Goal: Information Seeking & Learning: Learn about a topic

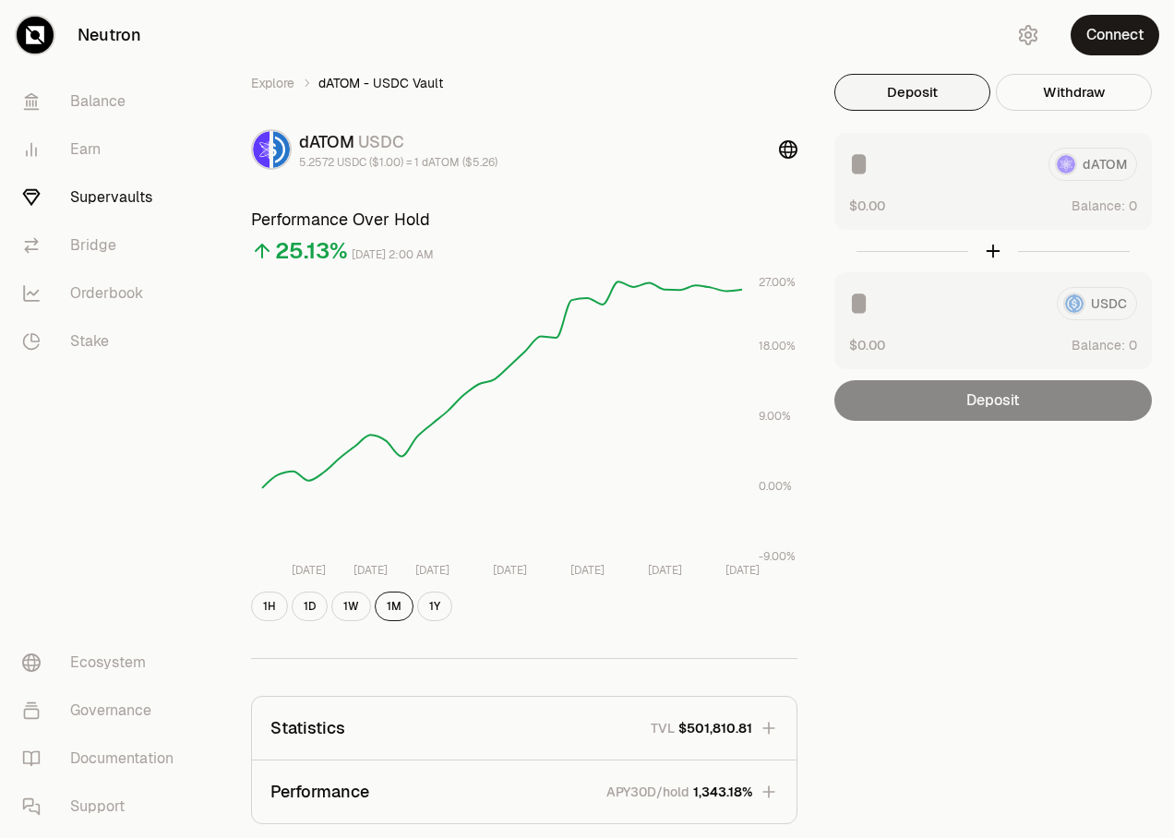
click at [358, 250] on div "[DATE] 2:00 AM" at bounding box center [393, 255] width 82 height 21
click at [88, 150] on link "Earn" at bounding box center [103, 150] width 192 height 48
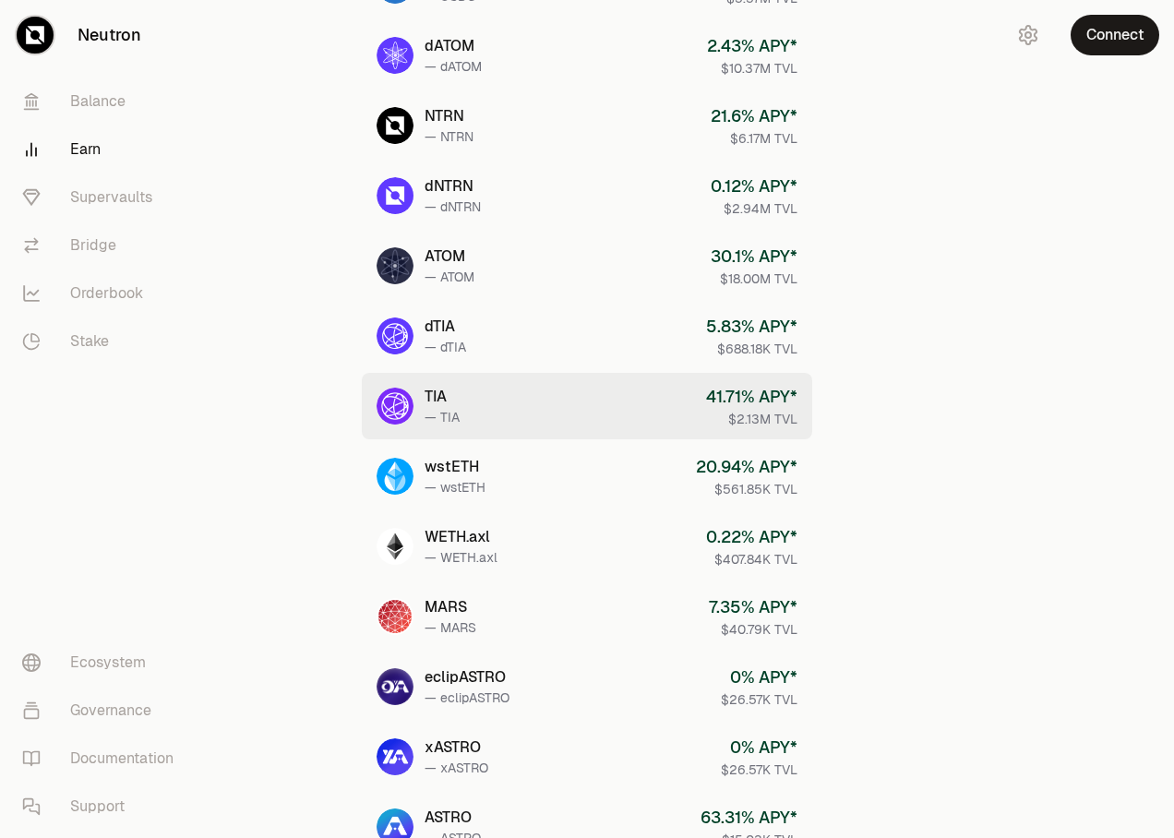
scroll to position [277, 0]
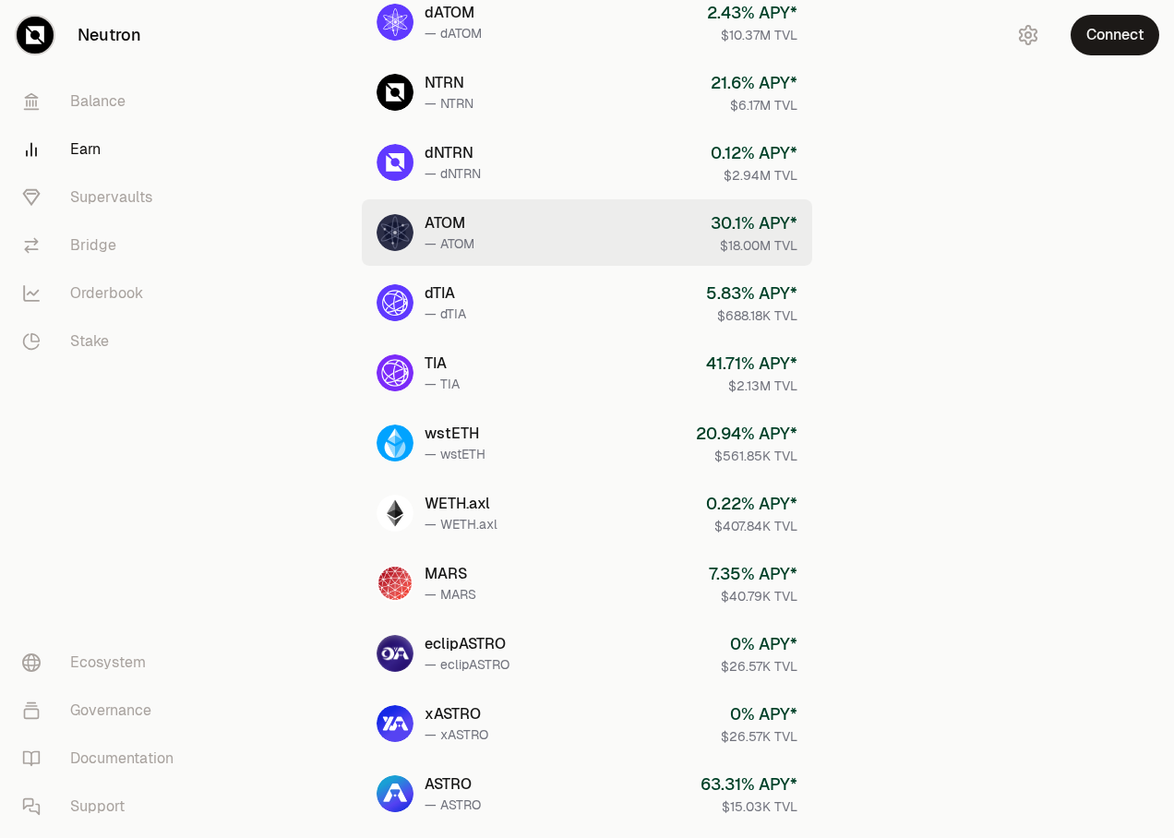
click at [442, 217] on div "ATOM" at bounding box center [450, 223] width 50 height 22
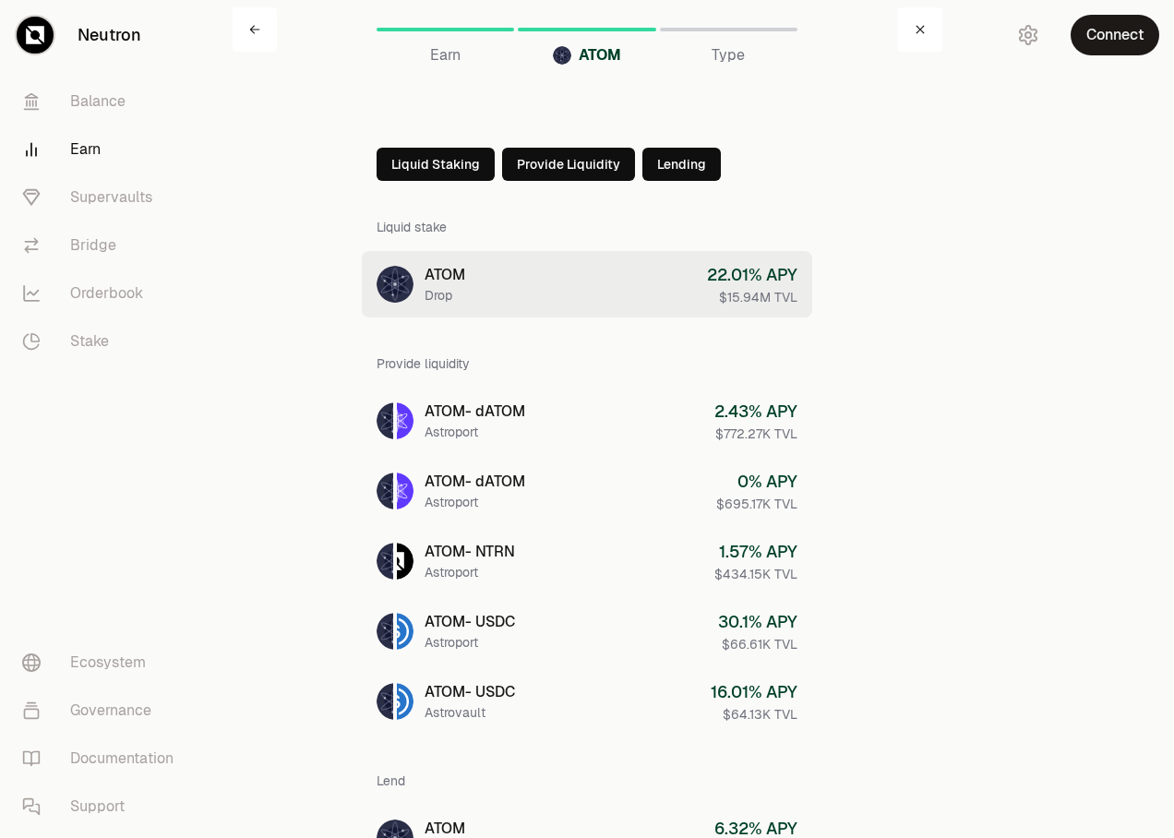
click at [452, 284] on div "ATOM" at bounding box center [445, 275] width 41 height 22
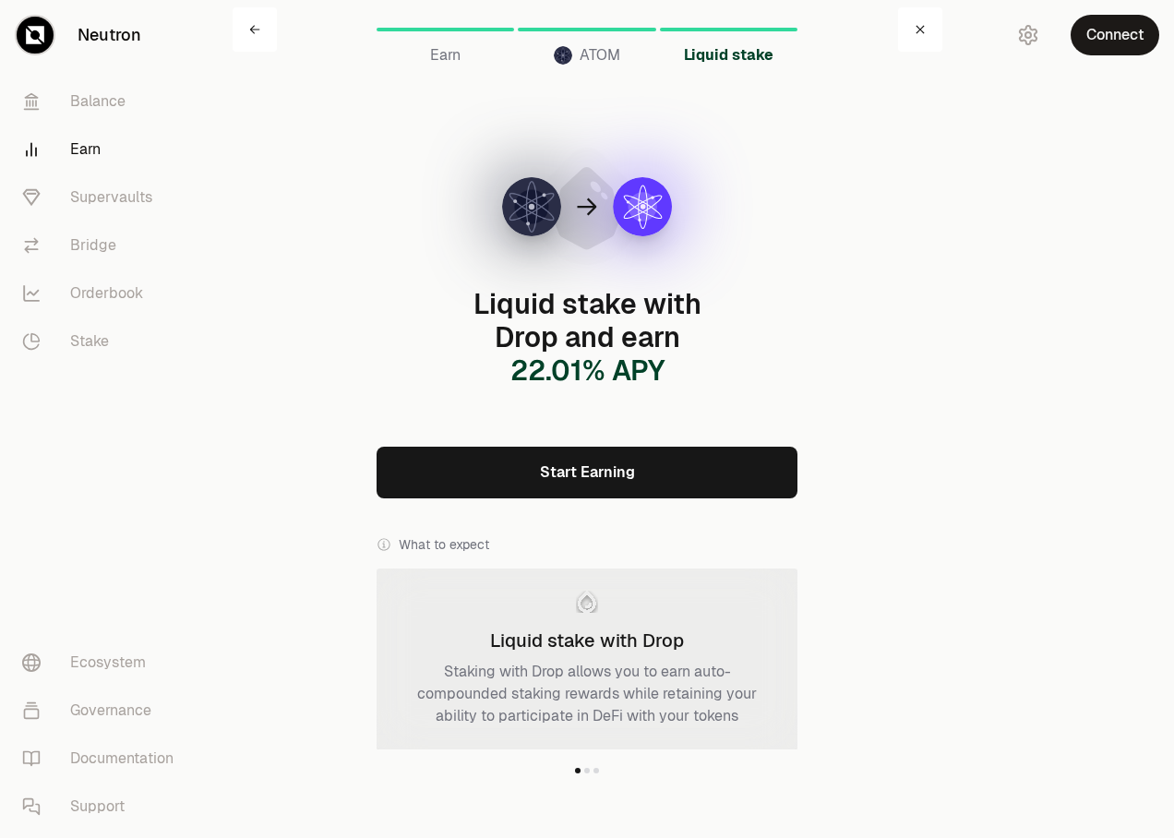
click at [427, 53] on div "Earn" at bounding box center [446, 55] width 138 height 22
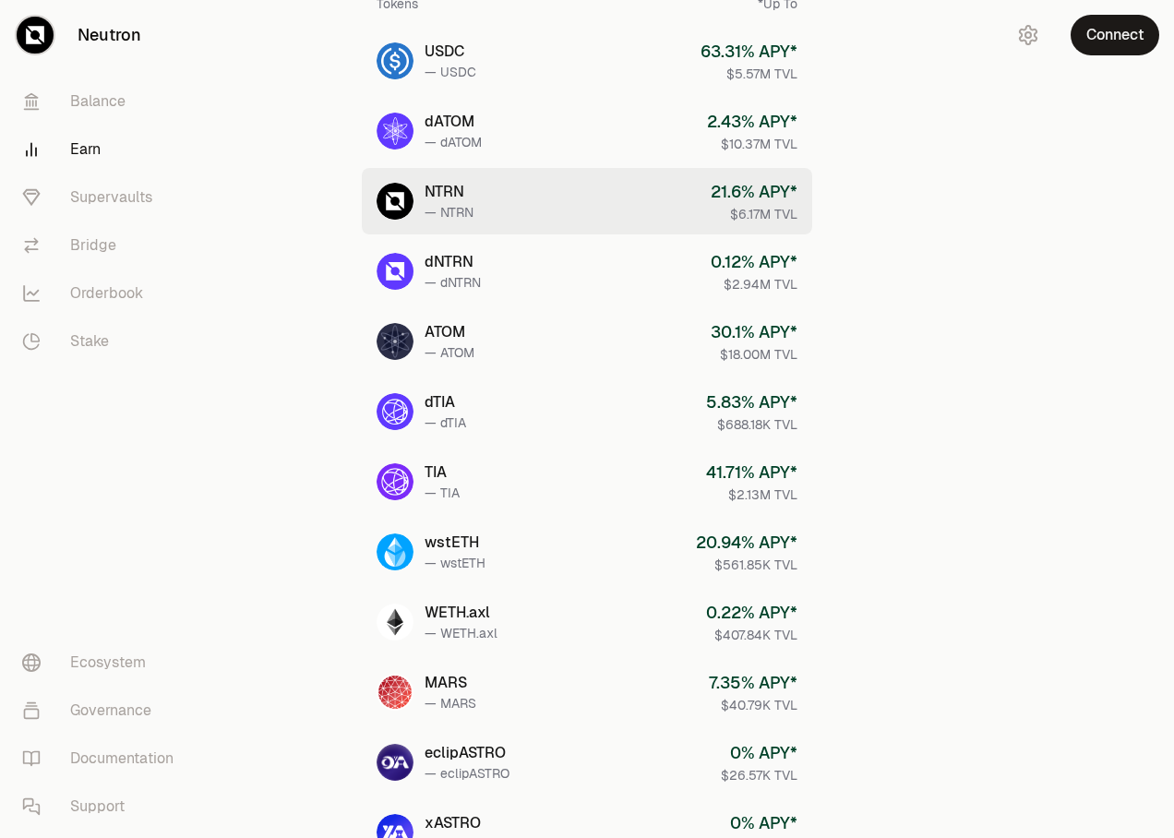
scroll to position [185, 0]
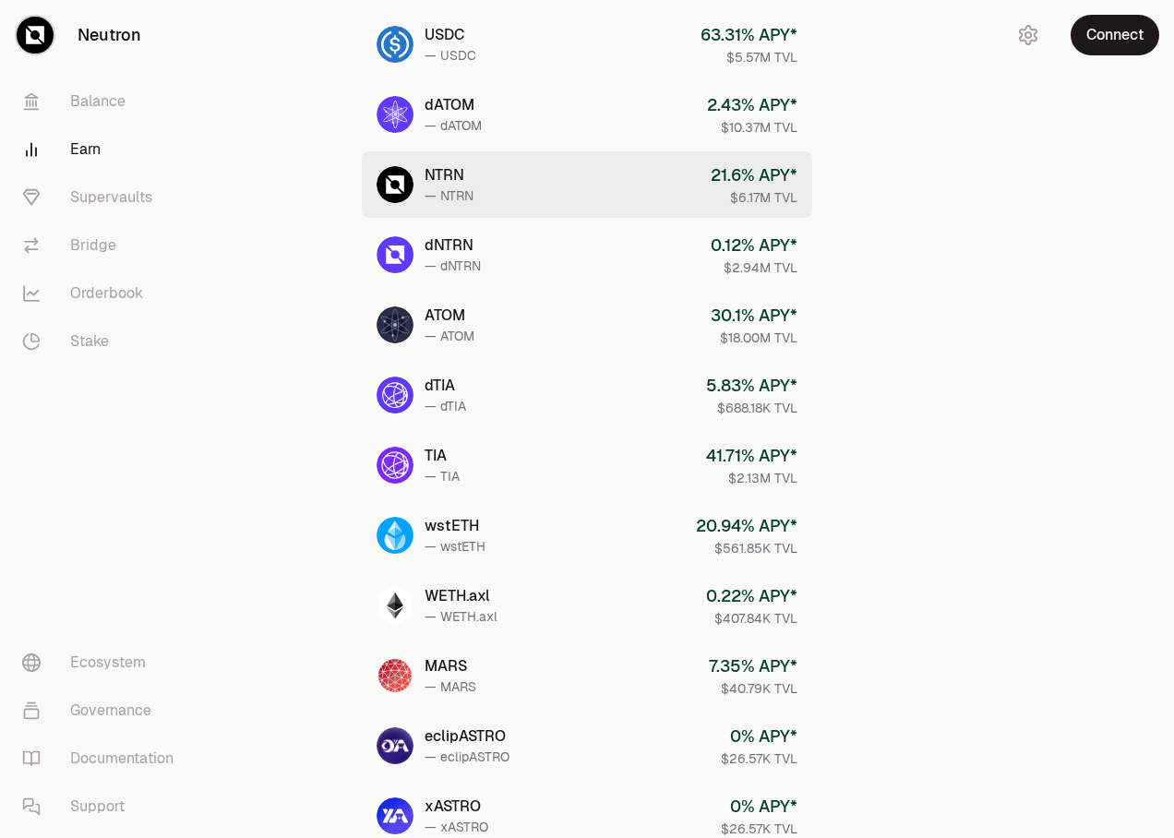
click at [446, 172] on div "NTRN" at bounding box center [449, 175] width 49 height 22
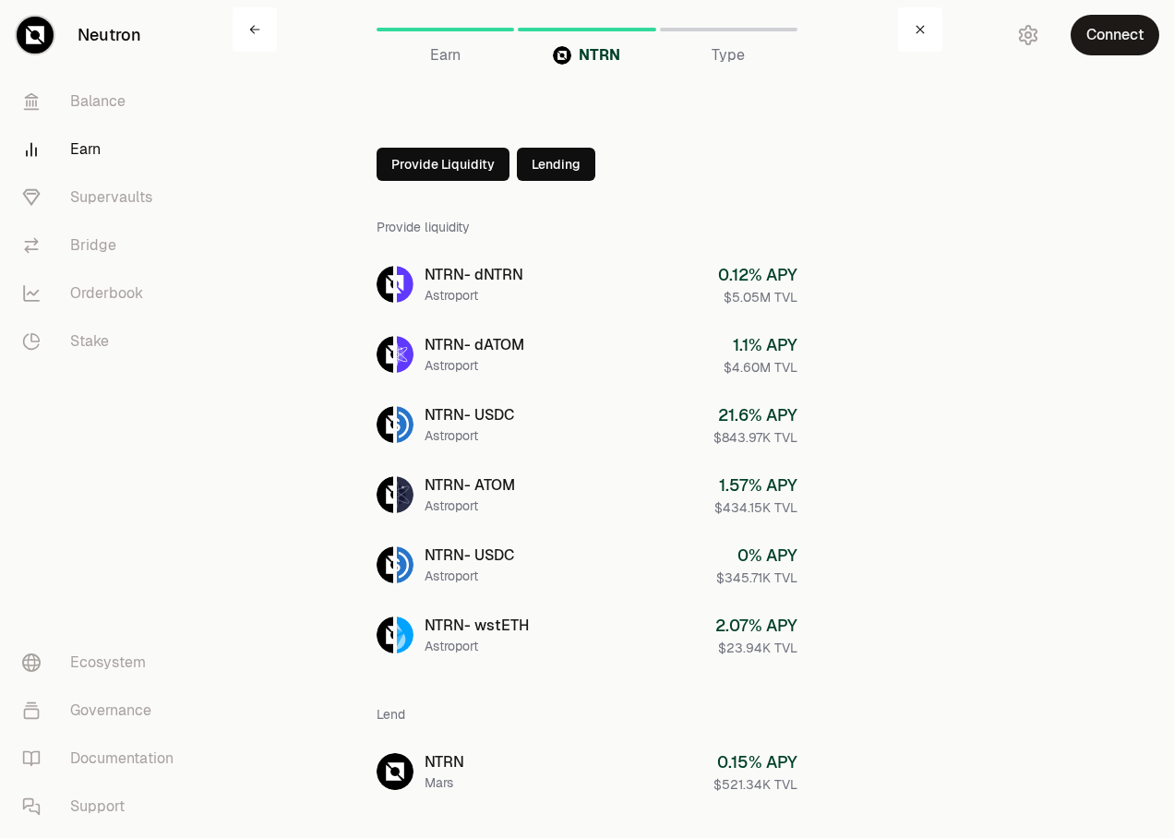
click at [567, 162] on button "Lending" at bounding box center [556, 164] width 78 height 33
